Goal: Task Accomplishment & Management: Complete application form

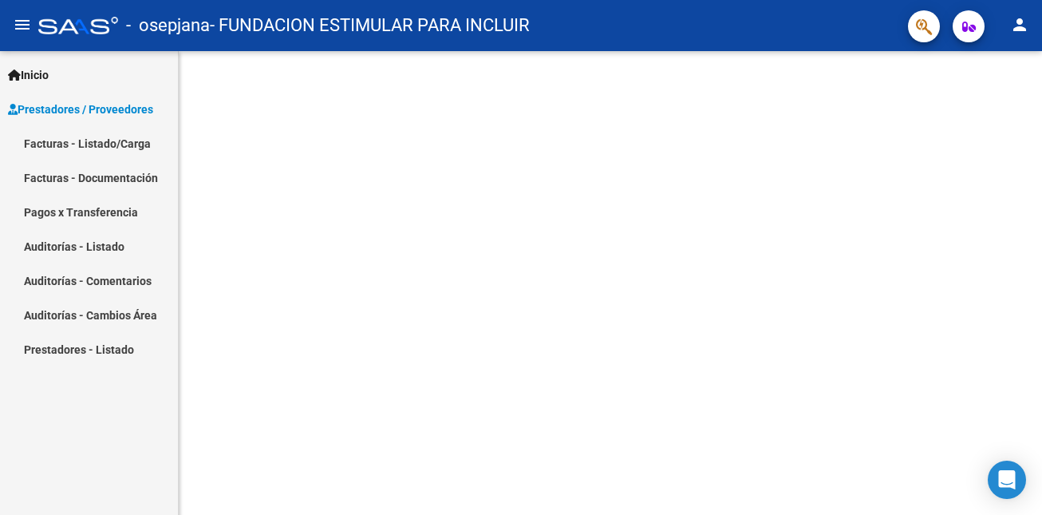
click at [102, 175] on link "Facturas - Documentación" at bounding box center [89, 177] width 178 height 34
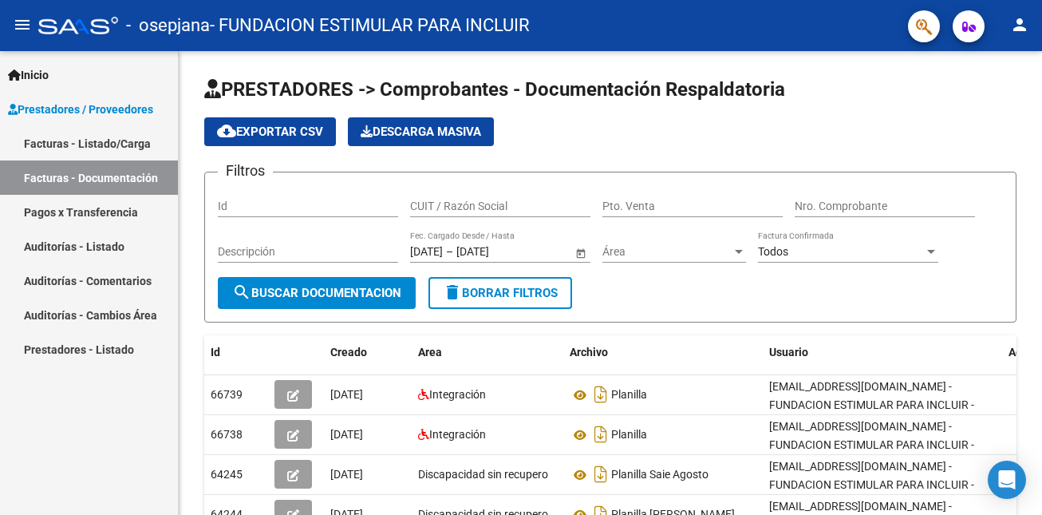
click at [113, 136] on link "Facturas - Listado/Carga" at bounding box center [89, 143] width 178 height 34
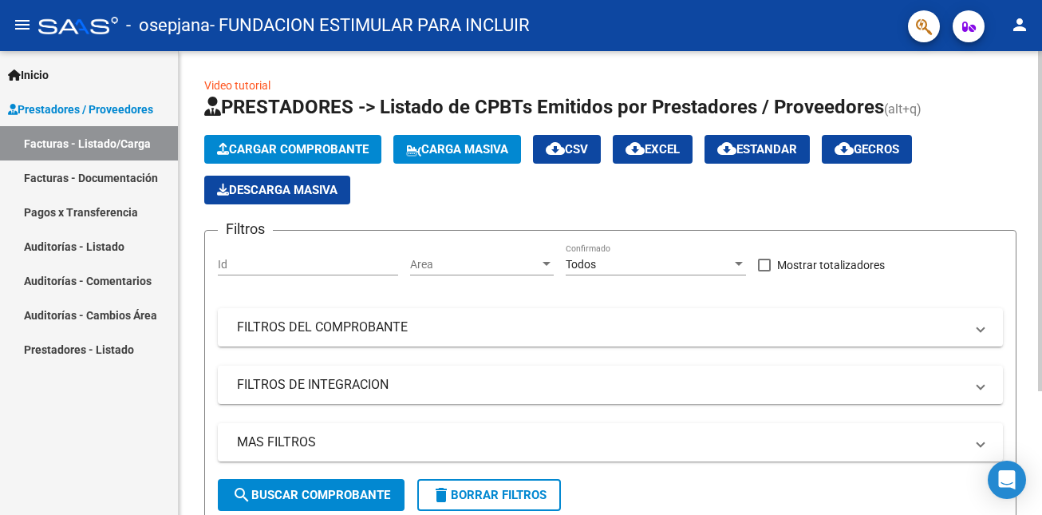
click at [275, 151] on span "Cargar Comprobante" at bounding box center [293, 149] width 152 height 14
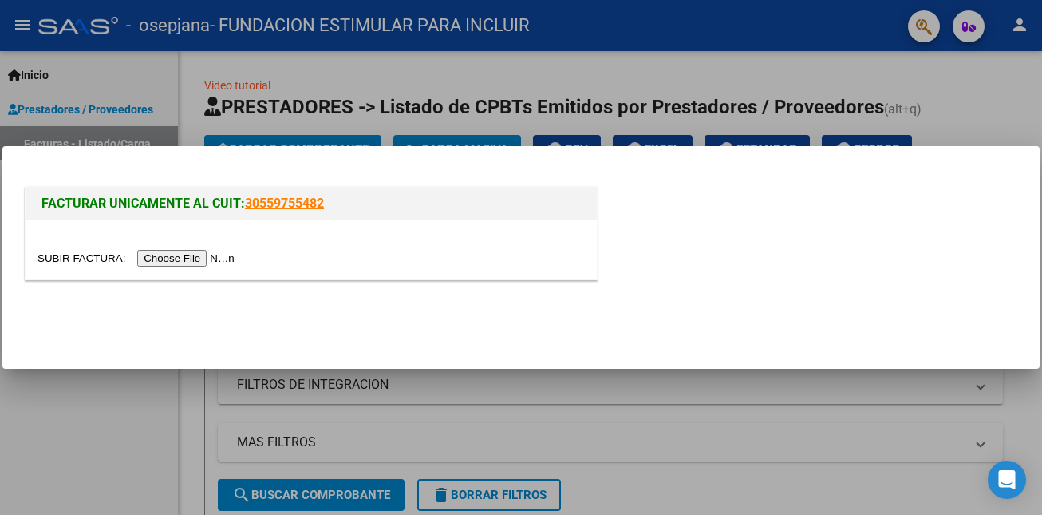
click at [212, 256] on input "file" at bounding box center [139, 258] width 202 height 17
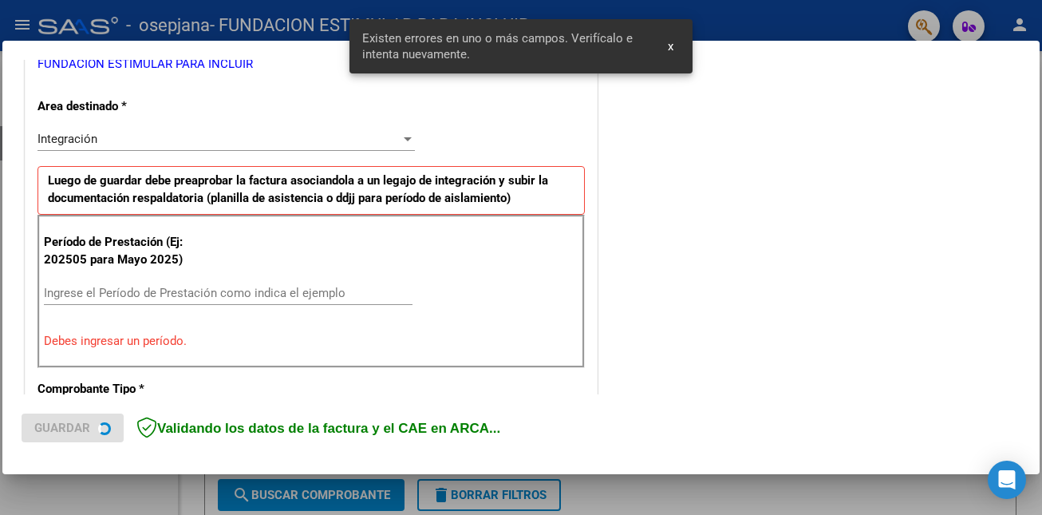
scroll to position [357, 0]
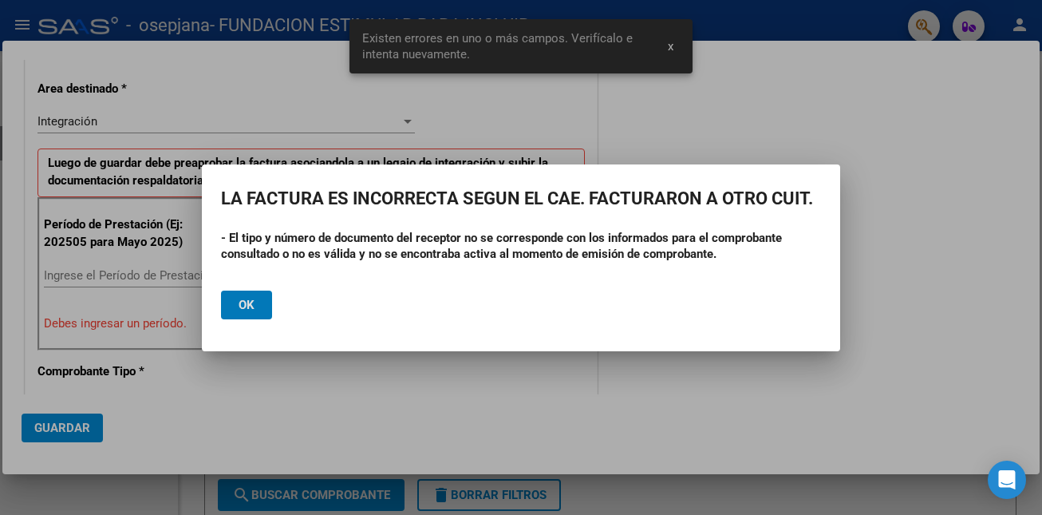
click at [259, 302] on button "Ok" at bounding box center [246, 305] width 51 height 29
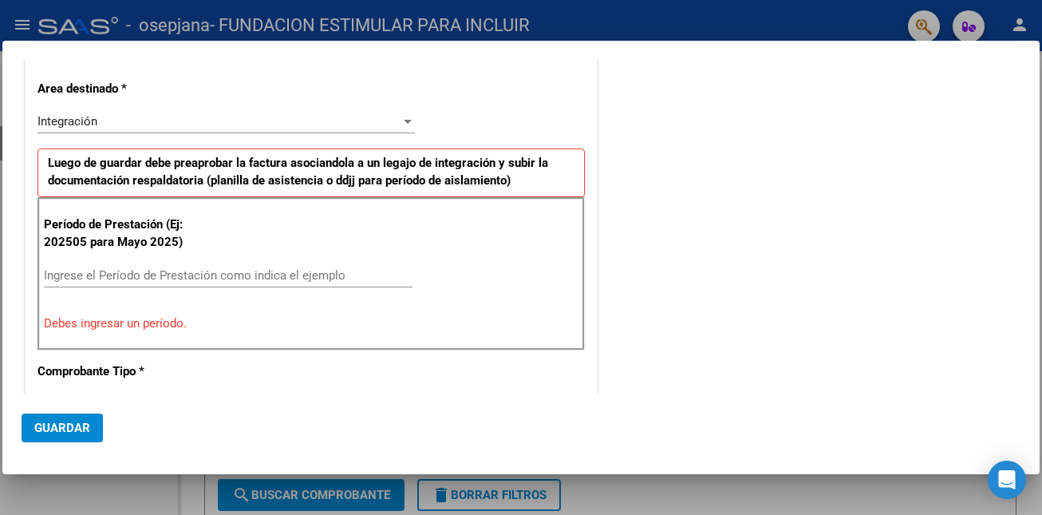
click at [787, 17] on div at bounding box center [521, 257] width 1042 height 515
